Goal: Check status: Check status

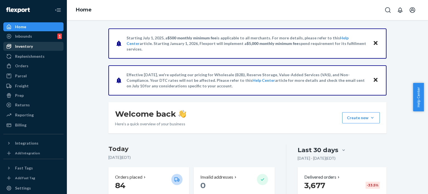
click at [29, 50] on div "Inventory" at bounding box center [33, 46] width 59 height 8
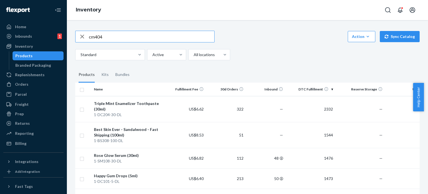
type input "cm404"
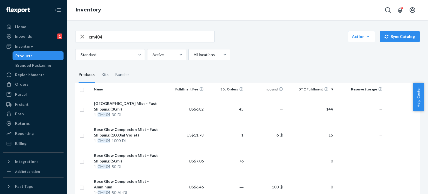
click at [119, 36] on input "cm404" at bounding box center [151, 36] width 125 height 11
type input "ms102"
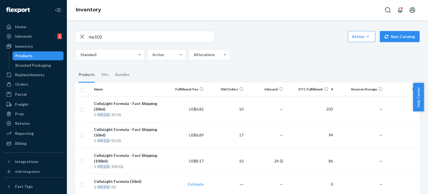
click at [147, 34] on input "ms102" at bounding box center [151, 36] width 125 height 11
type input "BS303"
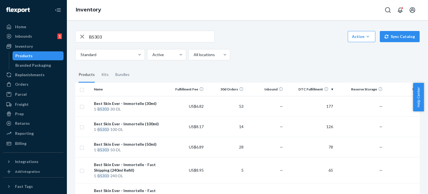
click at [117, 36] on input "BS303" at bounding box center [151, 36] width 125 height 11
type input "MS101"
